Goal: Information Seeking & Learning: Learn about a topic

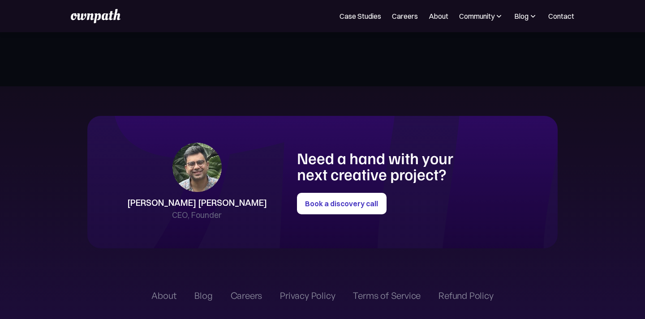
scroll to position [1743, 0]
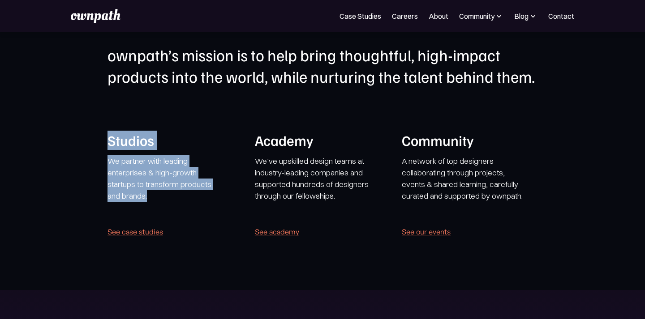
drag, startPoint x: 100, startPoint y: 137, endPoint x: 196, endPoint y: 197, distance: 112.5
click at [196, 197] on section "ownpath’s mission is to help bring thoughtful, high-impact products into the wo…" at bounding box center [322, 145] width 645 height 289
click at [124, 132] on h1 "Studios" at bounding box center [171, 140] width 127 height 19
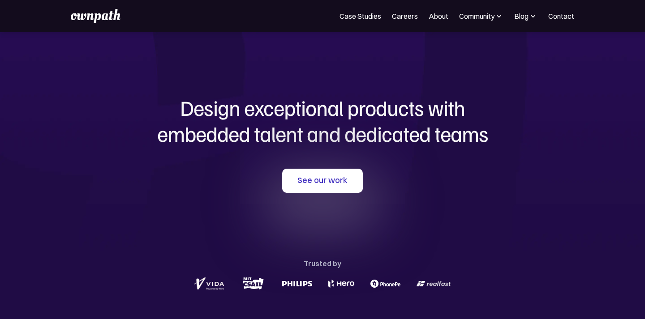
scroll to position [0, 0]
click at [533, 19] on img at bounding box center [533, 16] width 9 height 9
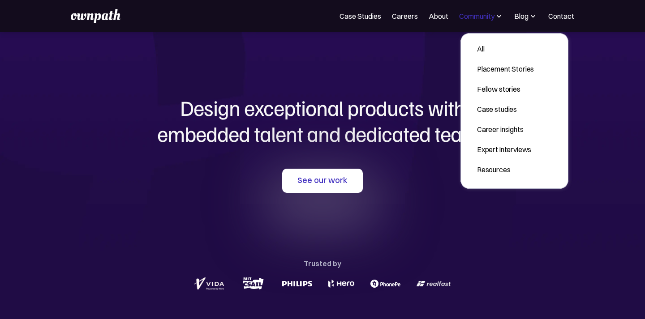
click at [488, 17] on div "Community" at bounding box center [476, 16] width 35 height 11
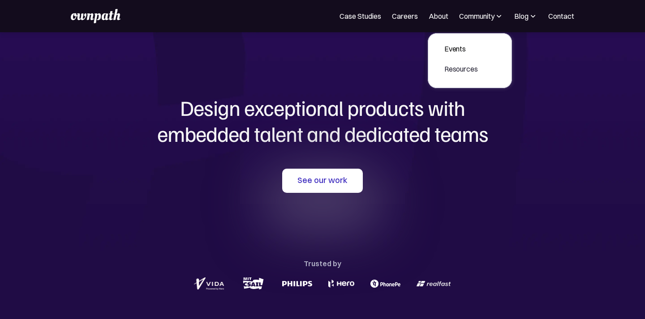
click at [538, 17] on nav "Case Studies Careers About Community Events Resources Design Residency Work on …" at bounding box center [457, 16] width 235 height 11
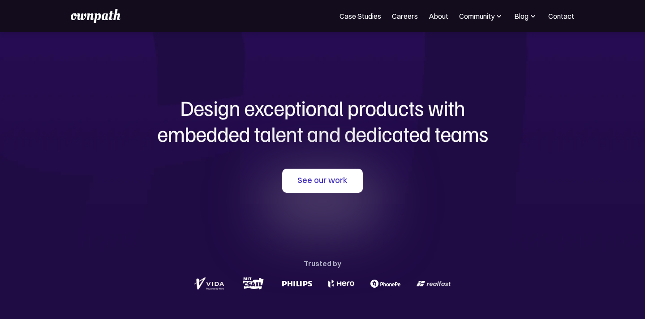
click at [529, 17] on img at bounding box center [533, 16] width 9 height 9
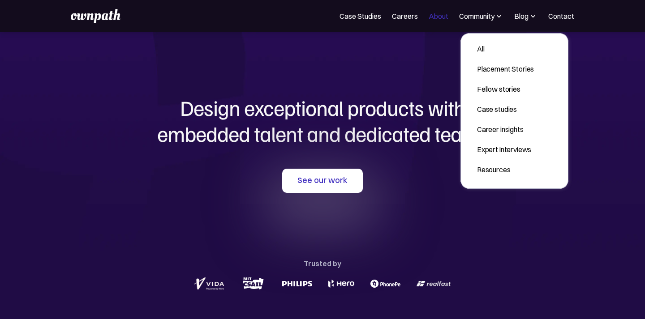
click at [431, 14] on link "About" at bounding box center [439, 16] width 20 height 11
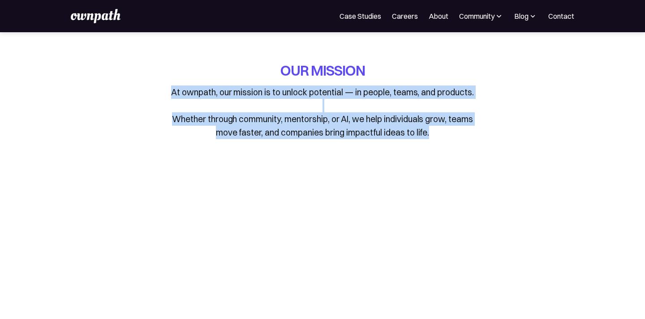
drag, startPoint x: 163, startPoint y: 93, endPoint x: 458, endPoint y: 145, distance: 299.9
click at [458, 145] on div "OUR MISSION At ownpath, our mission is to unlock potential — in people, teams, …" at bounding box center [322, 107] width 417 height 92
drag, startPoint x: 156, startPoint y: 90, endPoint x: 473, endPoint y: 152, distance: 323.4
click at [474, 152] on div "OUR MISSION At ownpath, our mission is to unlock potential — in people, teams, …" at bounding box center [322, 107] width 417 height 92
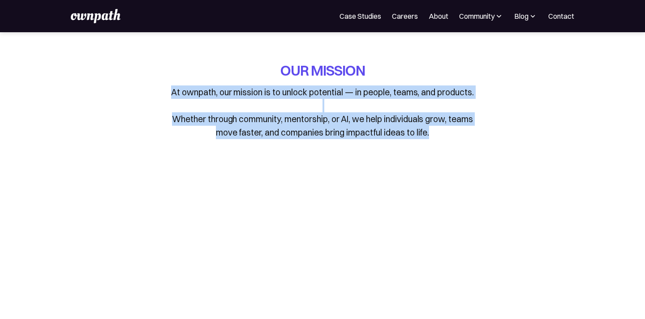
click at [427, 144] on div "OUR MISSION At ownpath, our mission is to unlock potential — in people, teams, …" at bounding box center [322, 107] width 417 height 92
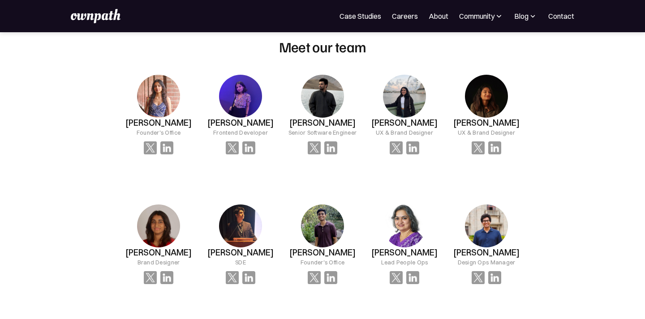
scroll to position [613, 0]
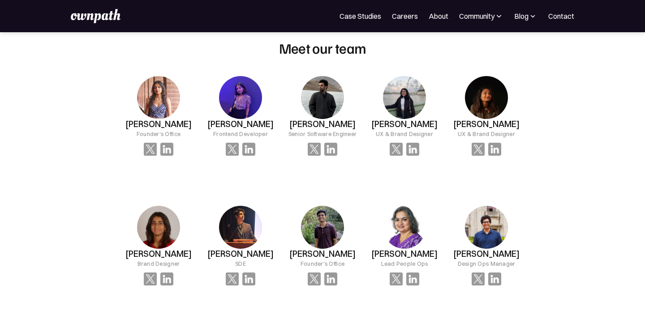
drag, startPoint x: 293, startPoint y: 122, endPoint x: 346, endPoint y: 135, distance: 54.4
click at [346, 129] on h3 "Suprateek Korukonda" at bounding box center [322, 124] width 66 height 10
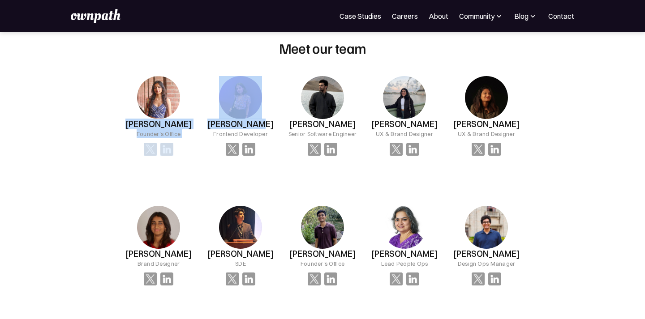
drag, startPoint x: 122, startPoint y: 129, endPoint x: 270, endPoint y: 131, distance: 148.3
click at [269, 131] on div "Sonalika Aggarwal Founder's Office Sweta Singh Frontend Developer Suprateek Kor…" at bounding box center [323, 316] width 410 height 508
drag, startPoint x: 303, startPoint y: 125, endPoint x: 346, endPoint y: 135, distance: 44.0
click at [346, 129] on h3 "Suprateek Korukonda" at bounding box center [322, 124] width 66 height 10
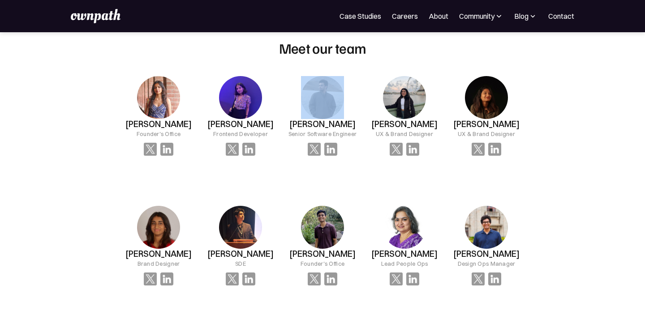
drag, startPoint x: 289, startPoint y: 83, endPoint x: 329, endPoint y: 82, distance: 40.8
click at [330, 82] on div "Suprateek Korukonda Senior Software Engineer" at bounding box center [323, 116] width 82 height 108
drag, startPoint x: 370, startPoint y: 91, endPoint x: 429, endPoint y: 104, distance: 60.4
click at [429, 104] on div "Vardha Gupta UX & Brand Designer" at bounding box center [405, 116] width 82 height 108
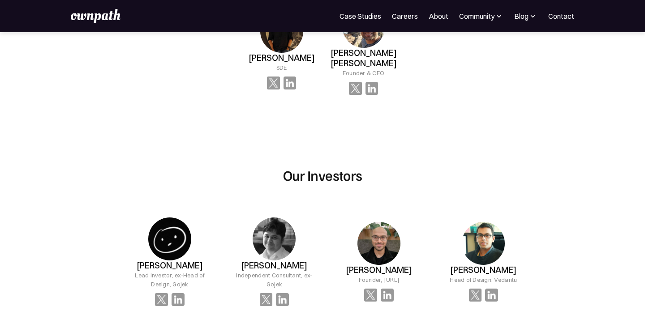
scroll to position [1082, 0]
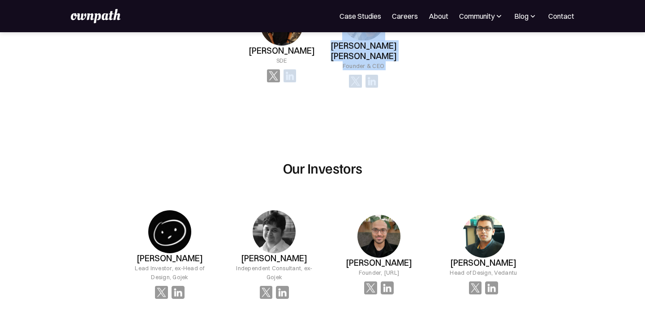
drag, startPoint x: 310, startPoint y: 108, endPoint x: 310, endPoint y: 164, distance: 55.6
click at [310, 164] on div "Meet our team Sonalika Aggarwal Founder's Office Sweta Singh Frontend Developer…" at bounding box center [323, 232] width 430 height 1322
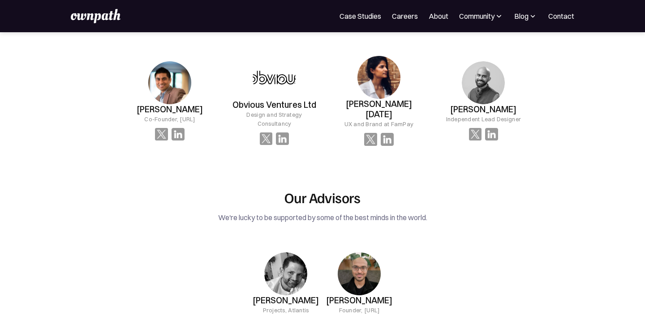
scroll to position [1398, 0]
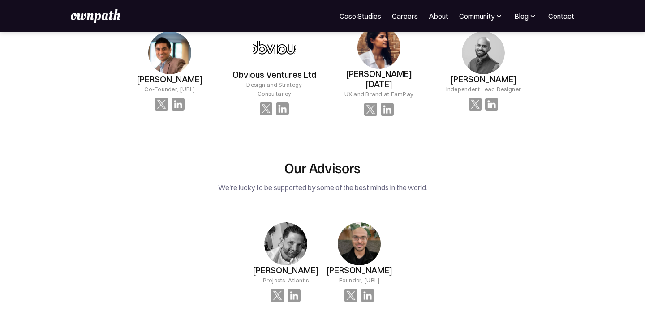
drag, startPoint x: 315, startPoint y: 132, endPoint x: 310, endPoint y: 138, distance: 7.0
drag, startPoint x: 310, startPoint y: 138, endPoint x: 310, endPoint y: 142, distance: 4.9
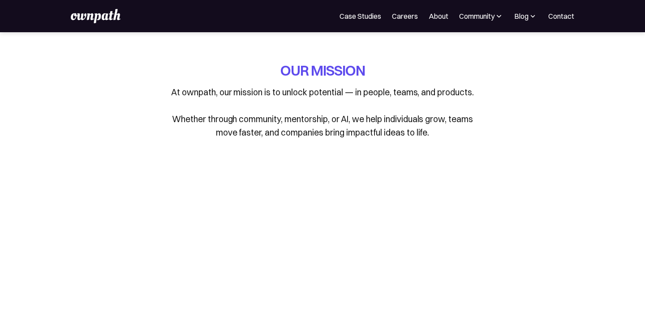
scroll to position [0, 0]
drag, startPoint x: 280, startPoint y: 67, endPoint x: 386, endPoint y: 74, distance: 106.8
click at [387, 74] on div "OUR MISSION At ownpath, our mission is to unlock potential — in people, teams, …" at bounding box center [323, 100] width 314 height 78
click at [386, 74] on div "OUR MISSION At ownpath, our mission is to unlock potential — in people, teams, …" at bounding box center [323, 100] width 314 height 78
click at [404, 15] on link "Careers" at bounding box center [405, 16] width 26 height 11
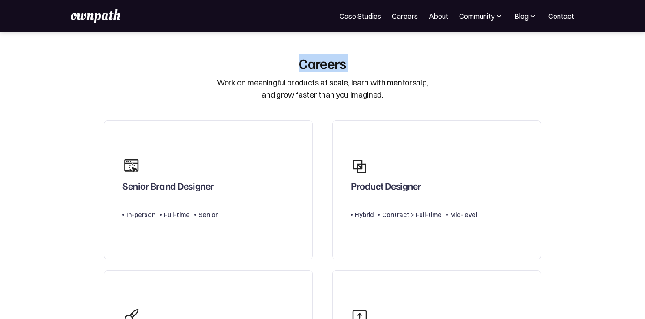
drag, startPoint x: 299, startPoint y: 66, endPoint x: 367, endPoint y: 66, distance: 68.1
click at [367, 66] on div "Careers Work on meaningful products at scale, learn with mentorship, and grow f…" at bounding box center [323, 78] width 448 height 46
